Goal: Find specific page/section: Find specific page/section

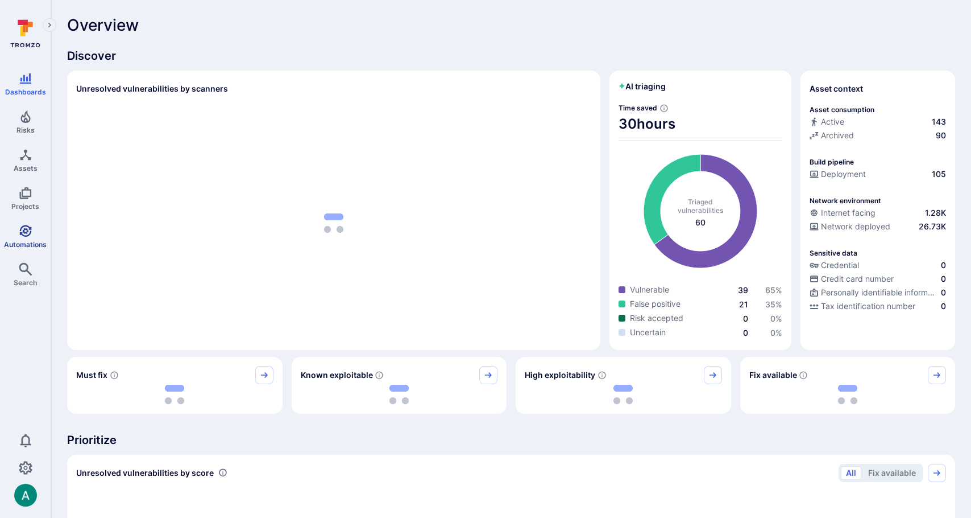
click at [22, 235] on icon "Automations" at bounding box center [26, 231] width 14 height 14
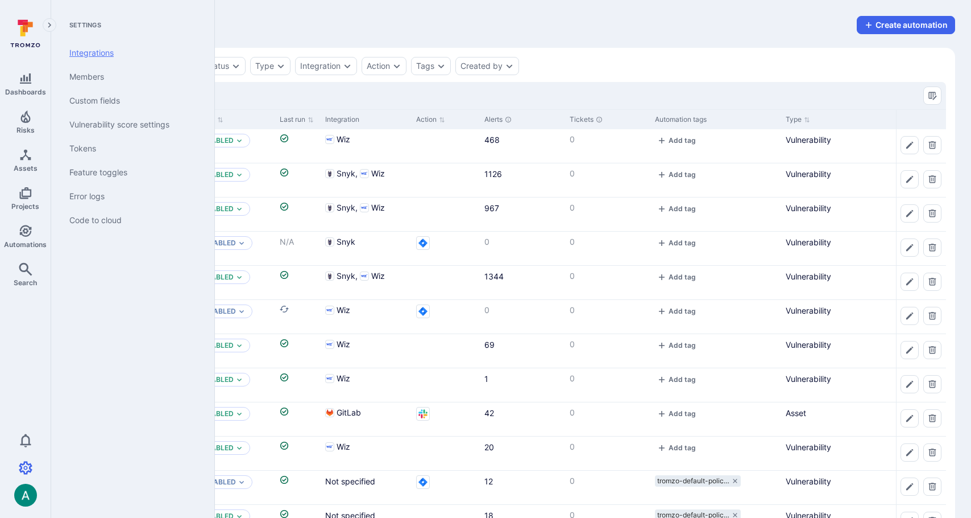
click at [92, 53] on link "Integrations" at bounding box center [130, 53] width 140 height 24
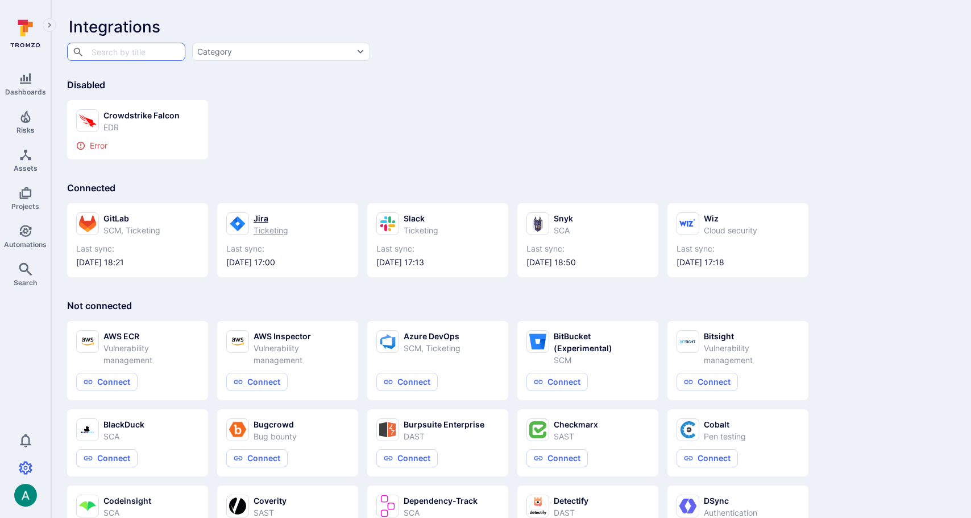
click at [275, 222] on div "Jira" at bounding box center [271, 218] width 35 height 12
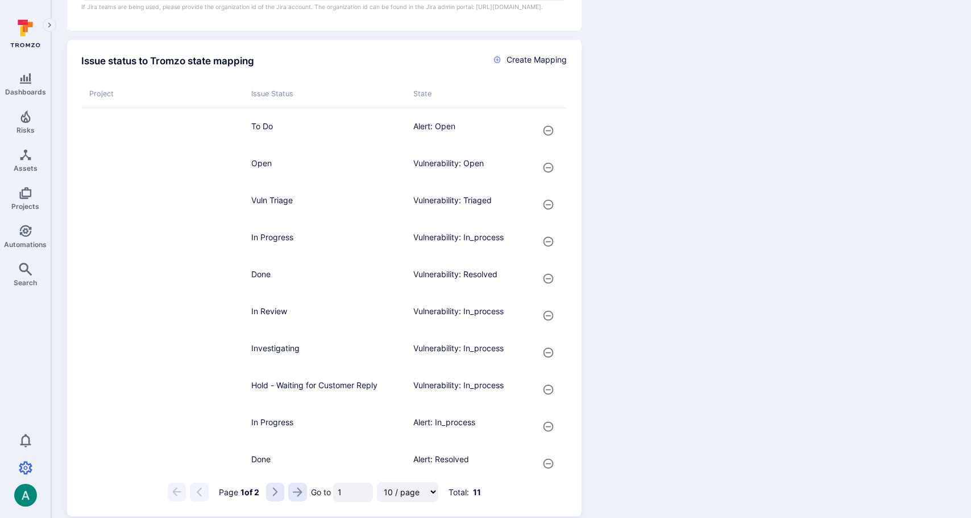
scroll to position [475, 0]
click at [413, 492] on select "10 / page 25 / page 50 / page 100 / page" at bounding box center [407, 491] width 61 height 20
select select "25"
click at [379, 481] on select "10 / page 25 / page 50 / page 100 / page" at bounding box center [407, 491] width 61 height 20
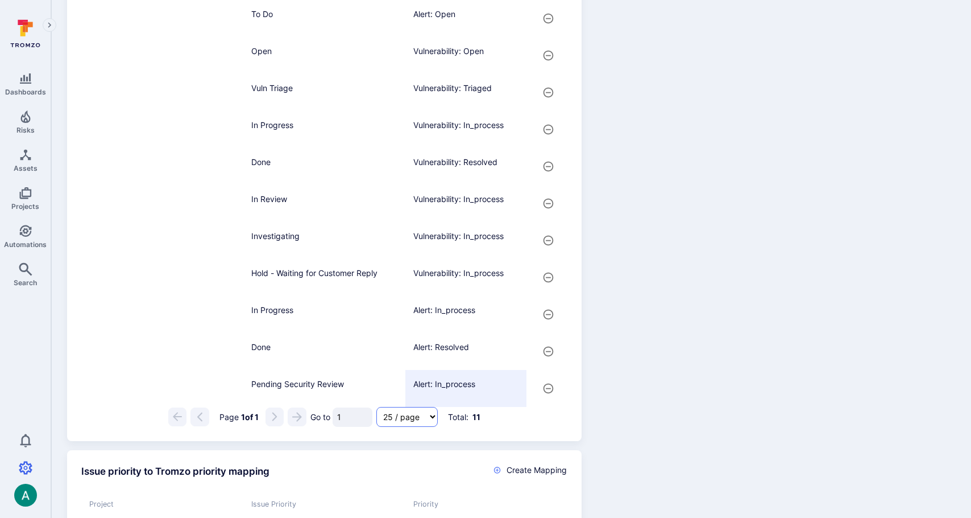
scroll to position [587, 0]
